Goal: Task Accomplishment & Management: Manage account settings

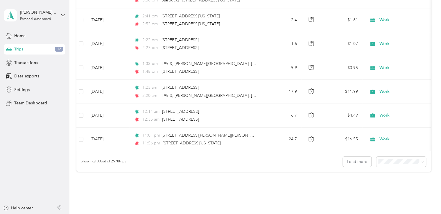
scroll to position [2353, 0]
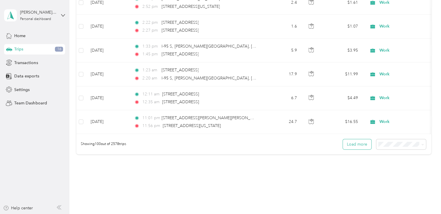
click at [361, 144] on button "Load more" at bounding box center [357, 144] width 28 height 10
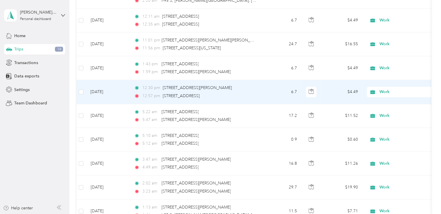
scroll to position [2440, 0]
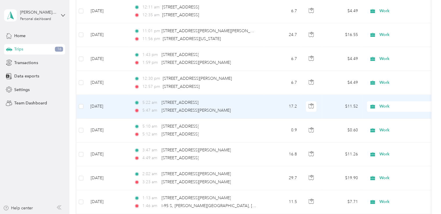
click at [375, 104] on icon at bounding box center [372, 106] width 7 height 5
click at [387, 120] on span "Personal" at bounding box center [408, 122] width 54 height 6
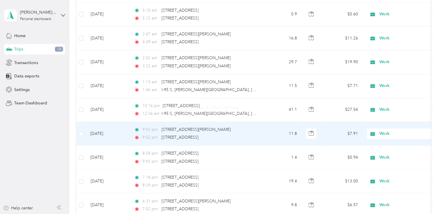
scroll to position [2615, 0]
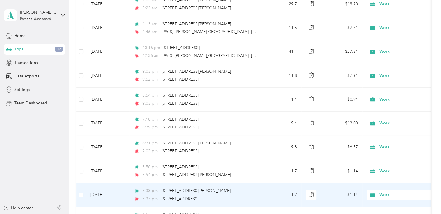
click at [389, 192] on span "Work" at bounding box center [405, 195] width 53 height 6
click at [391, 128] on li "Personal" at bounding box center [403, 127] width 72 height 10
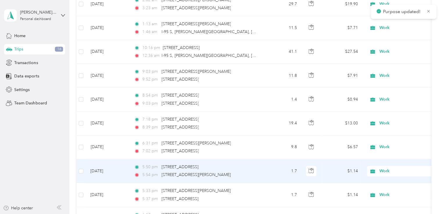
click at [381, 168] on span "Work" at bounding box center [405, 171] width 53 height 6
click at [386, 103] on span "Personal" at bounding box center [408, 103] width 54 height 6
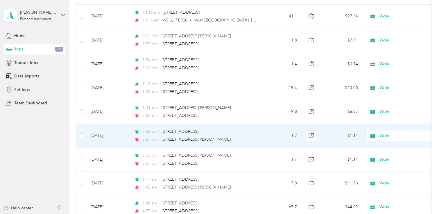
scroll to position [2673, 0]
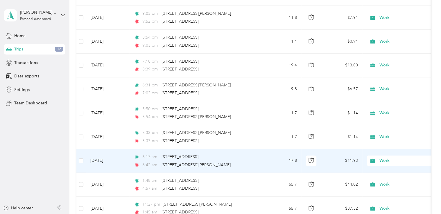
click at [380, 158] on span "Work" at bounding box center [405, 161] width 53 height 6
click at [382, 94] on li "Personal" at bounding box center [403, 92] width 72 height 10
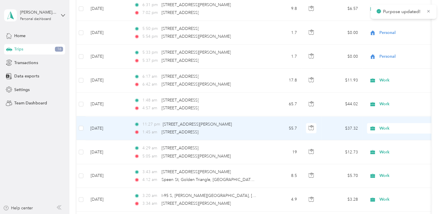
scroll to position [2789, 0]
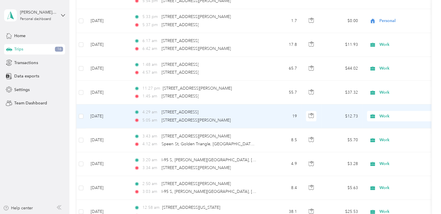
click at [383, 113] on span "Work" at bounding box center [405, 116] width 53 height 6
click at [386, 131] on li "Personal" at bounding box center [403, 128] width 72 height 10
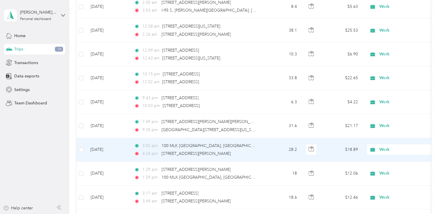
scroll to position [2992, 0]
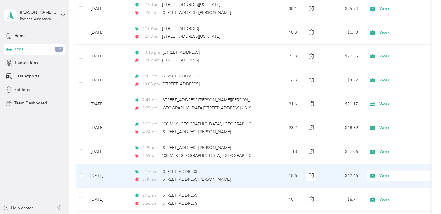
click at [385, 173] on span "Work" at bounding box center [405, 176] width 53 height 6
click at [385, 107] on span "Personal" at bounding box center [408, 106] width 54 height 6
